Goal: Navigation & Orientation: Understand site structure

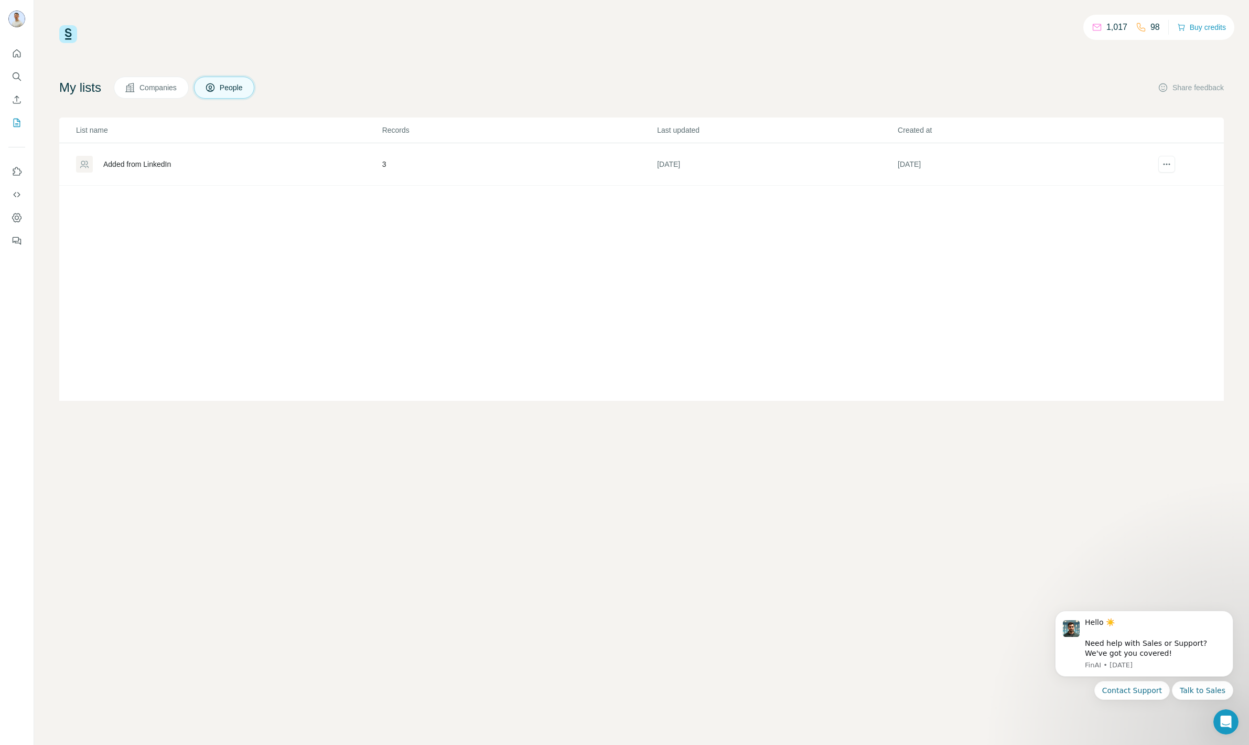
click at [142, 92] on button "Companies" at bounding box center [151, 88] width 75 height 22
click at [214, 91] on icon at bounding box center [210, 87] width 8 height 8
click at [21, 59] on button "Quick start" at bounding box center [16, 53] width 17 height 19
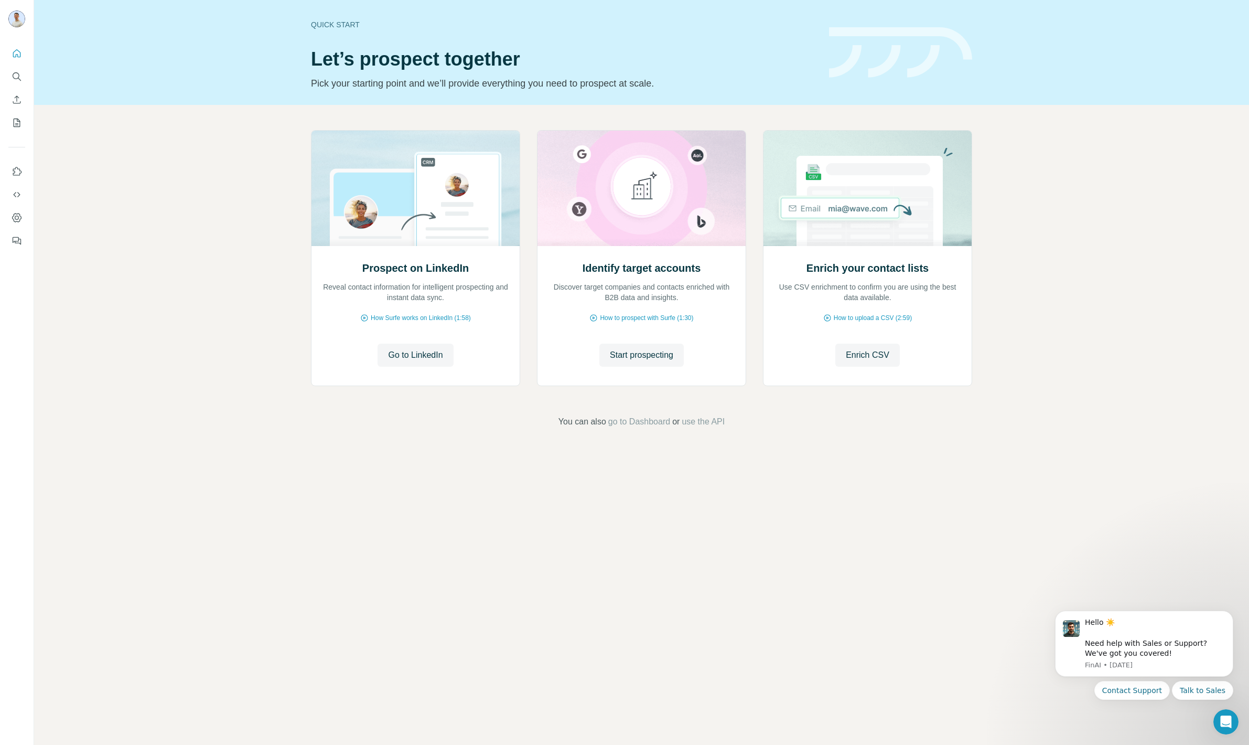
click at [75, 370] on div "Prospect on LinkedIn Reveal contact information for intelligent prospecting and…" at bounding box center [641, 279] width 1215 height 348
click at [16, 46] on button "Quick start" at bounding box center [16, 53] width 17 height 19
